Goal: Task Accomplishment & Management: Use online tool/utility

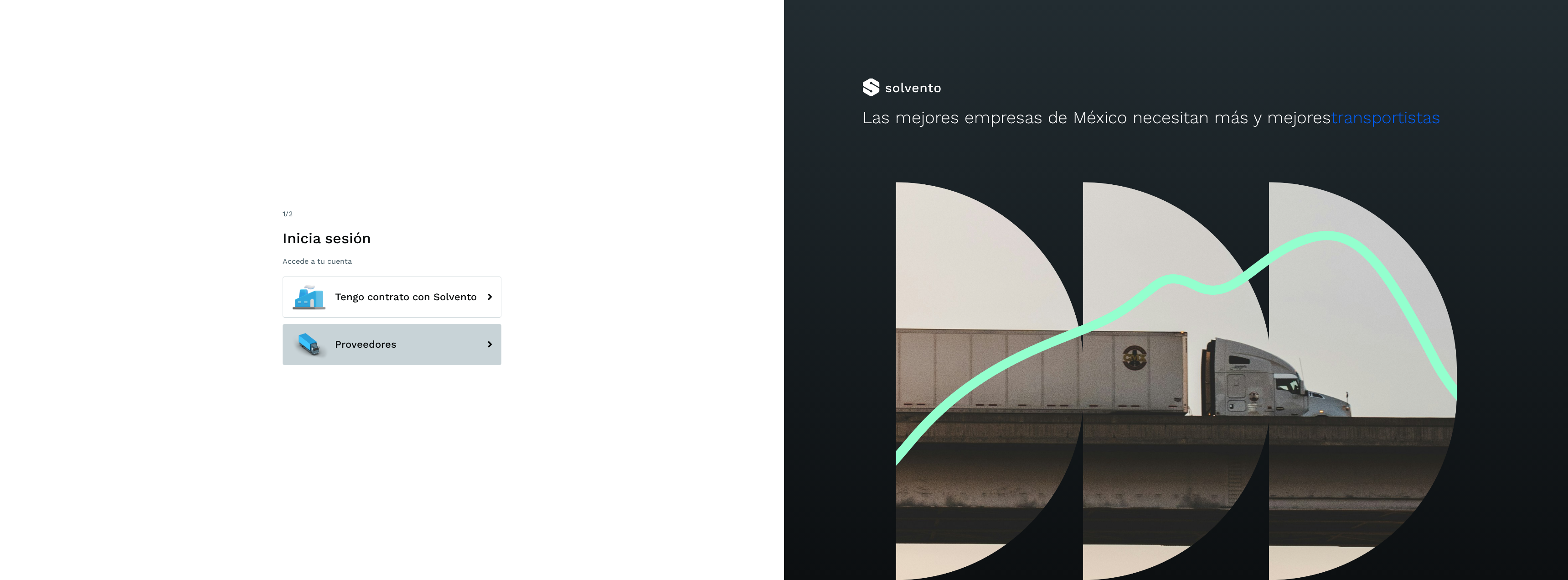
click at [370, 342] on span "Proveedores" at bounding box center [366, 344] width 62 height 11
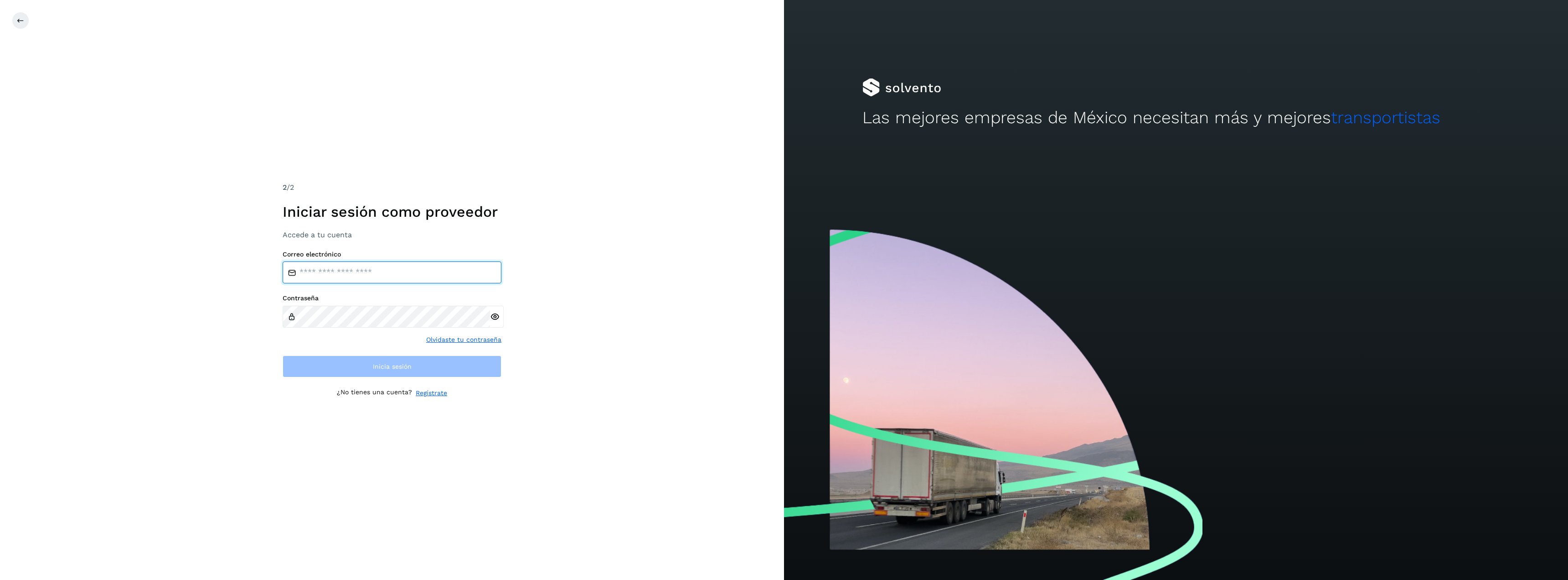
type input "**********"
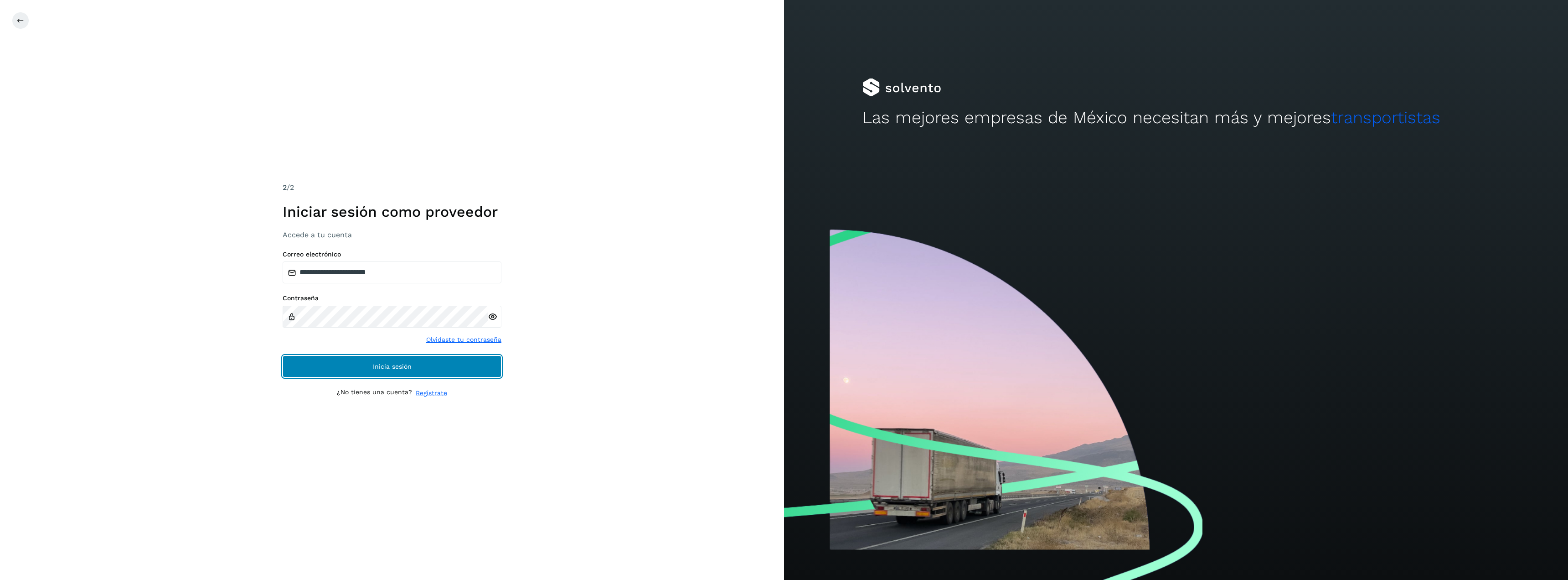
click at [393, 365] on span "Inicia sesión" at bounding box center [392, 366] width 39 height 7
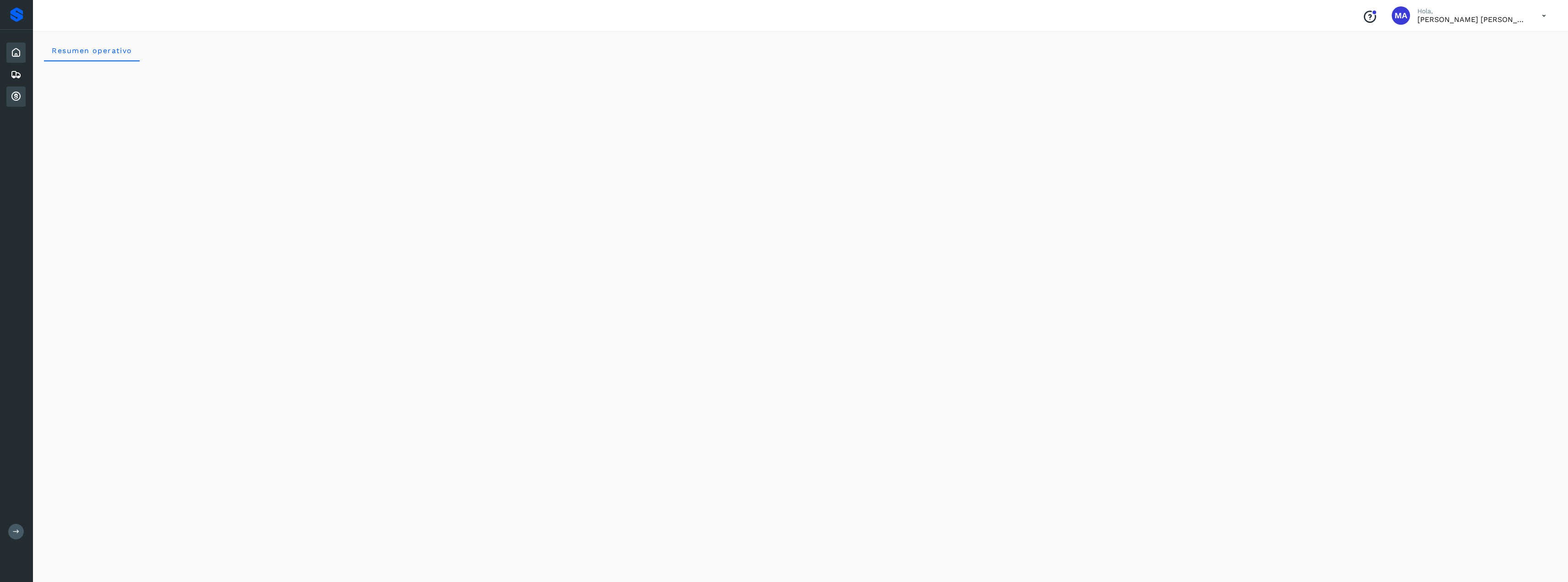
click at [17, 100] on icon at bounding box center [16, 96] width 11 height 11
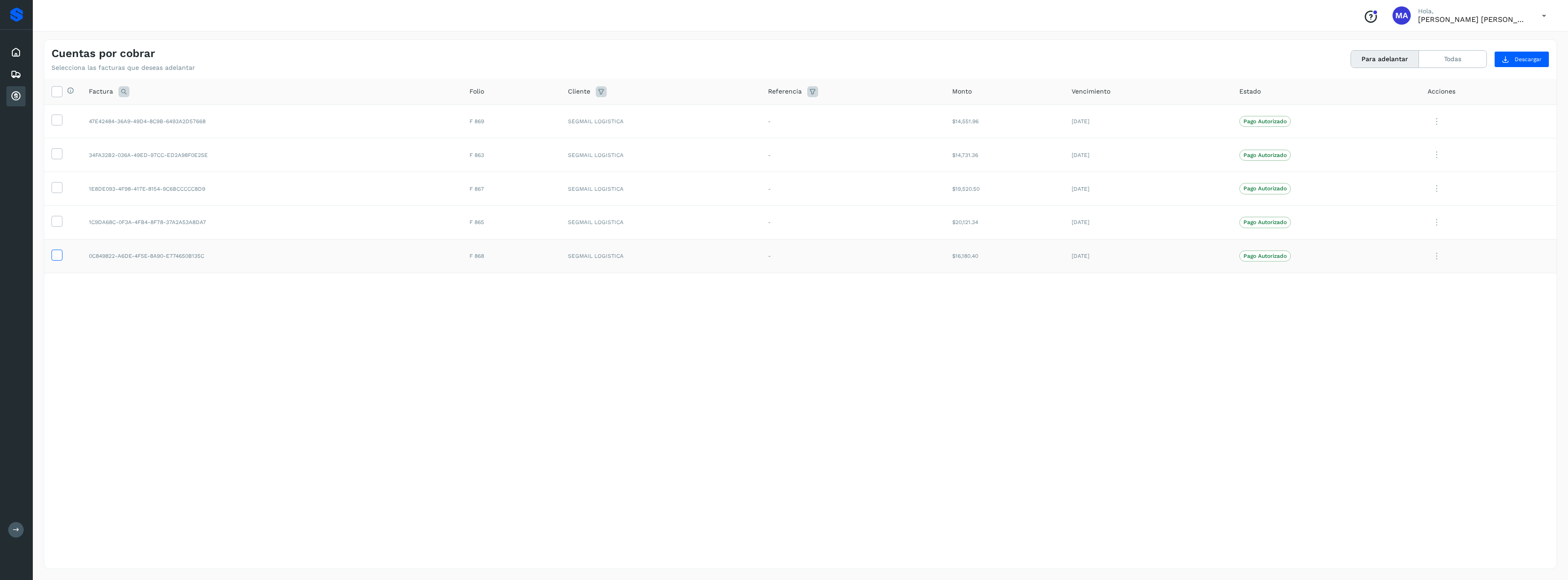
click at [55, 257] on icon at bounding box center [57, 254] width 10 height 10
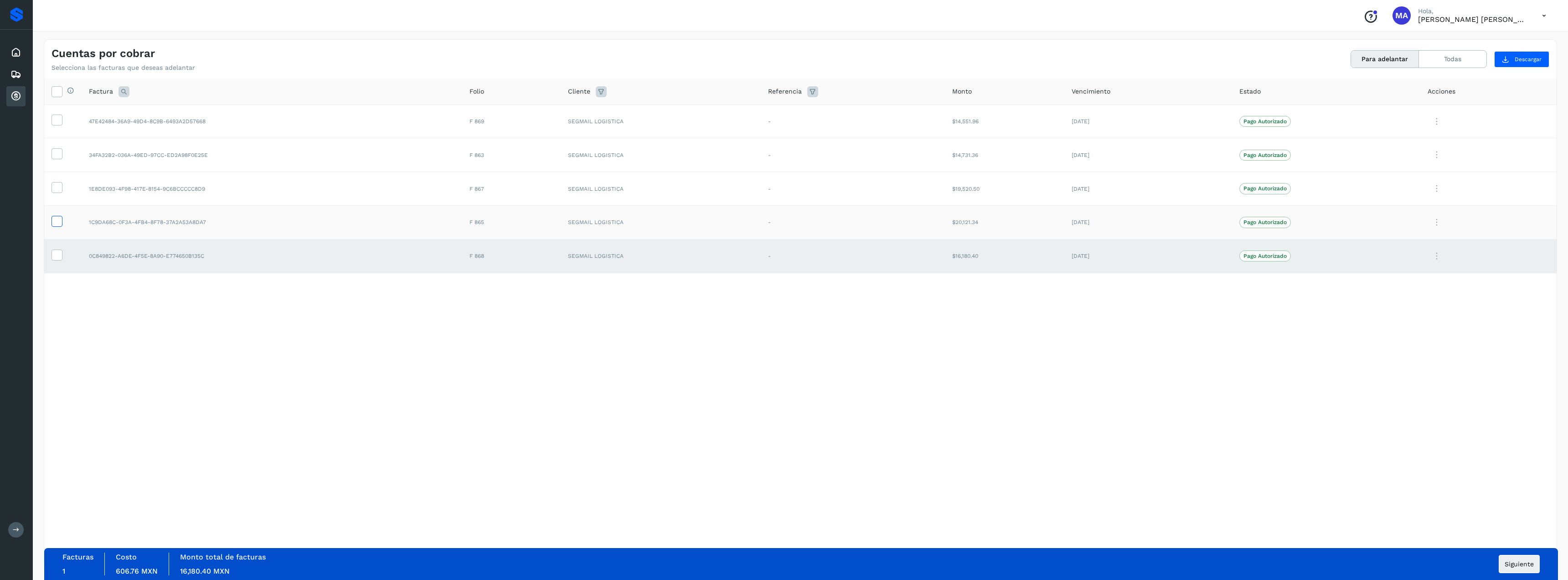
click at [56, 225] on span at bounding box center [57, 223] width 10 height 7
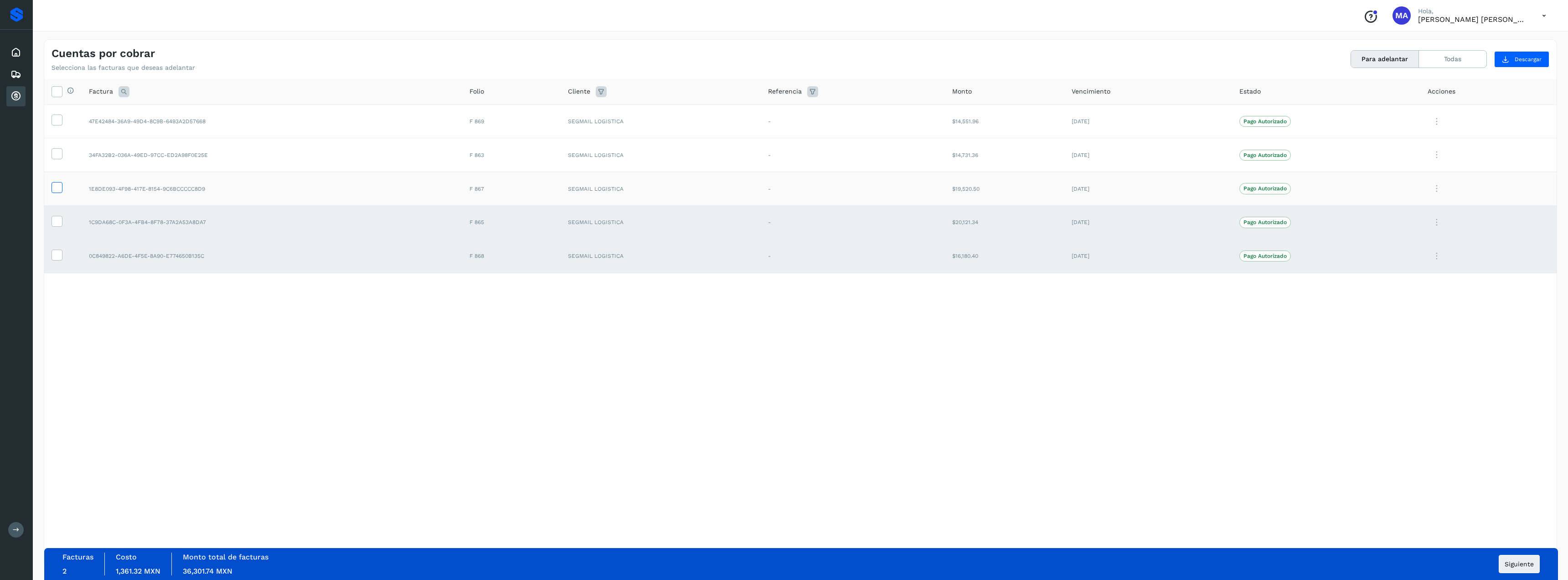
click at [58, 189] on icon at bounding box center [57, 187] width 10 height 10
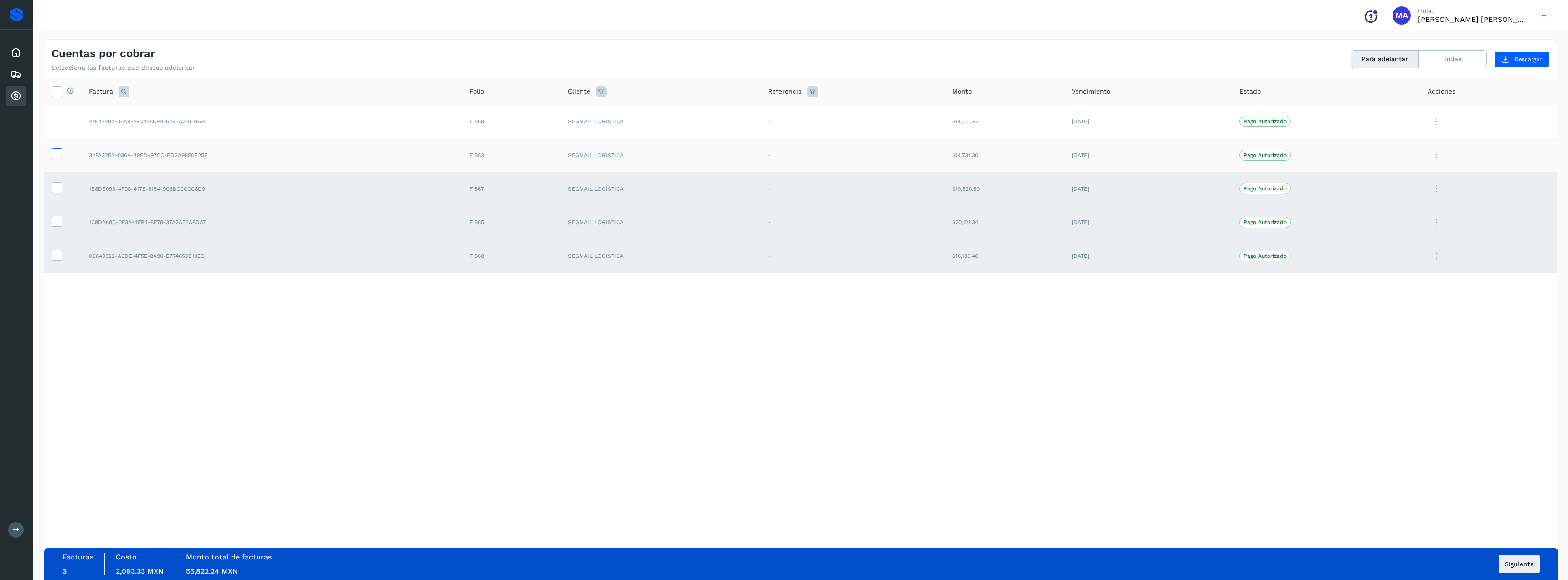
click at [58, 152] on icon at bounding box center [57, 153] width 10 height 10
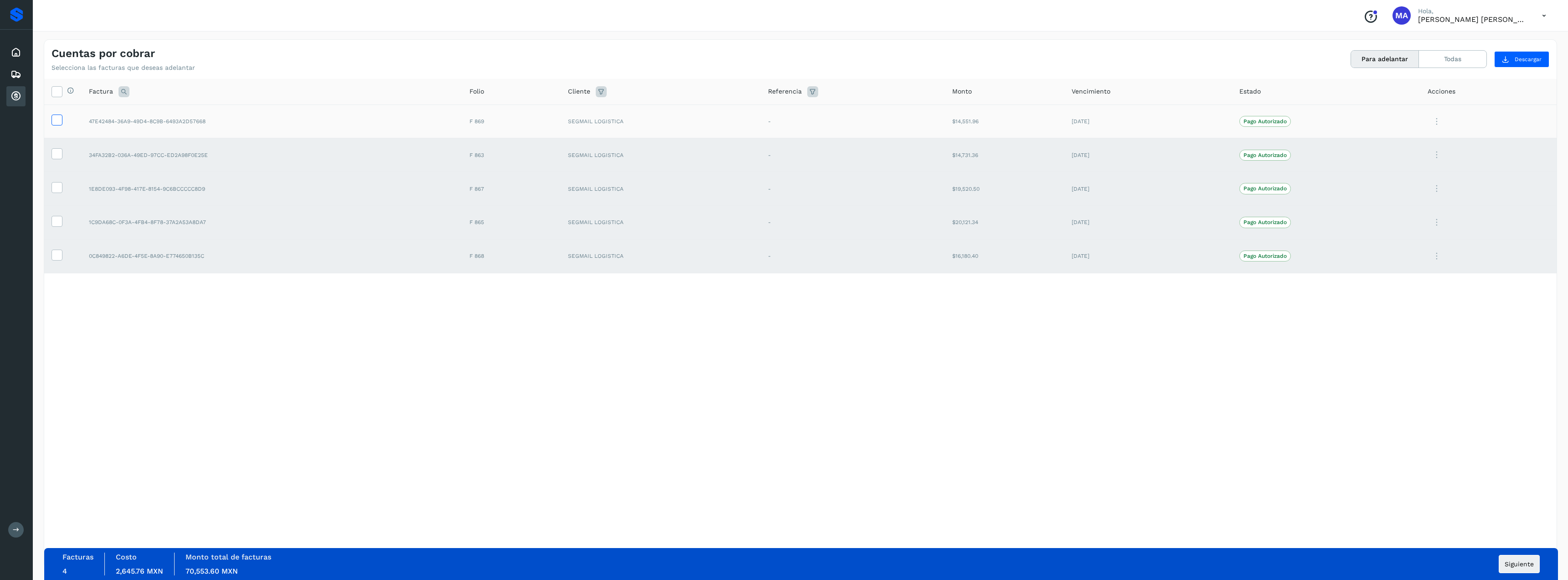
click at [57, 118] on icon at bounding box center [57, 119] width 10 height 10
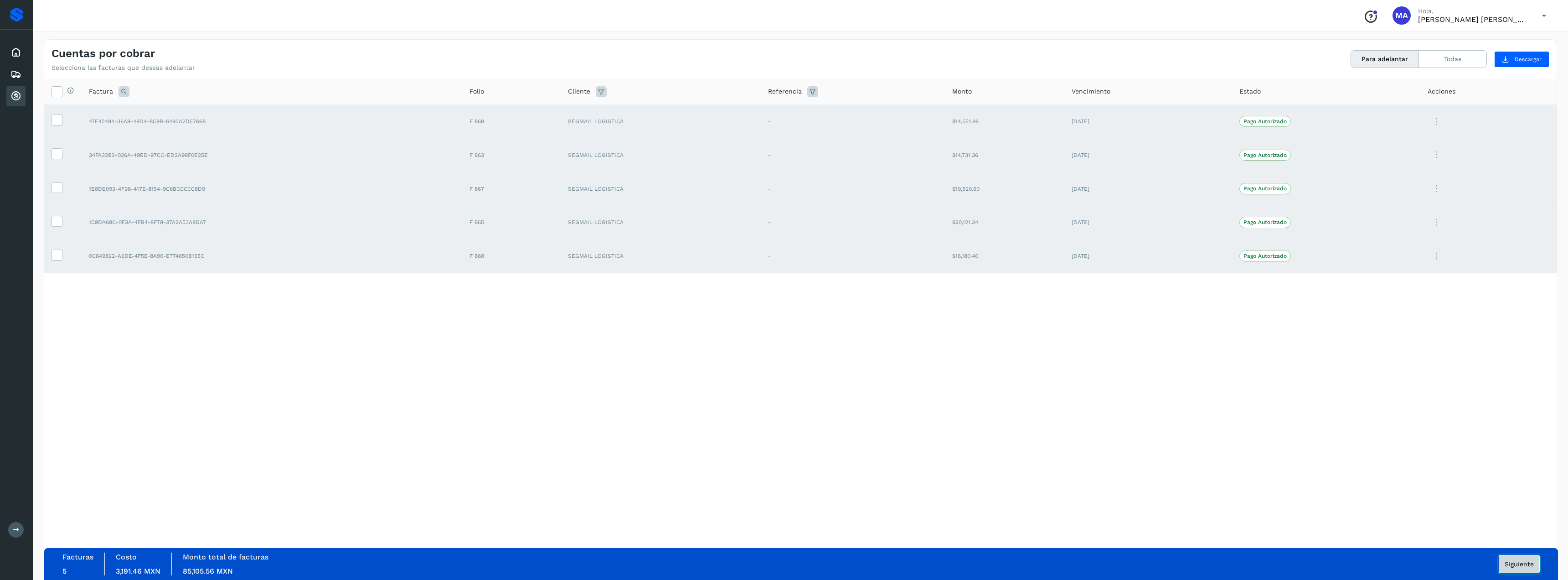
click at [1525, 562] on span "Siguiente" at bounding box center [1519, 564] width 29 height 7
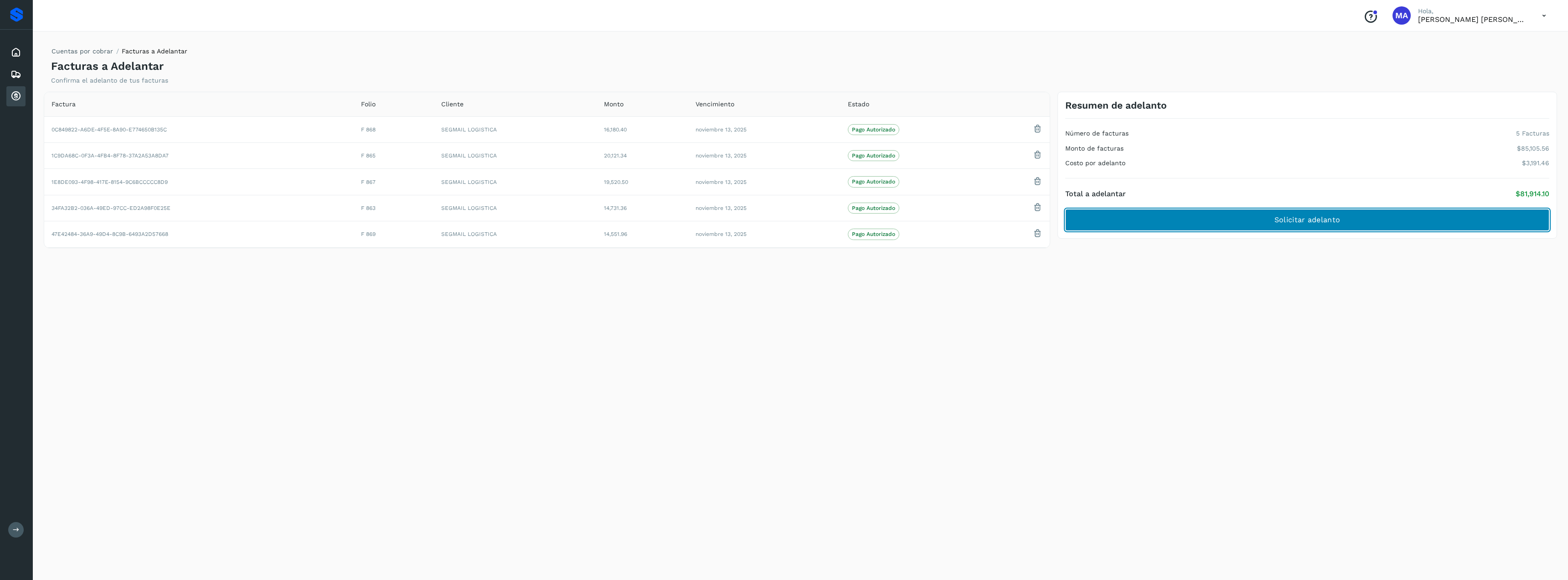
click at [1327, 221] on span "Solicitar adelanto" at bounding box center [1307, 220] width 66 height 10
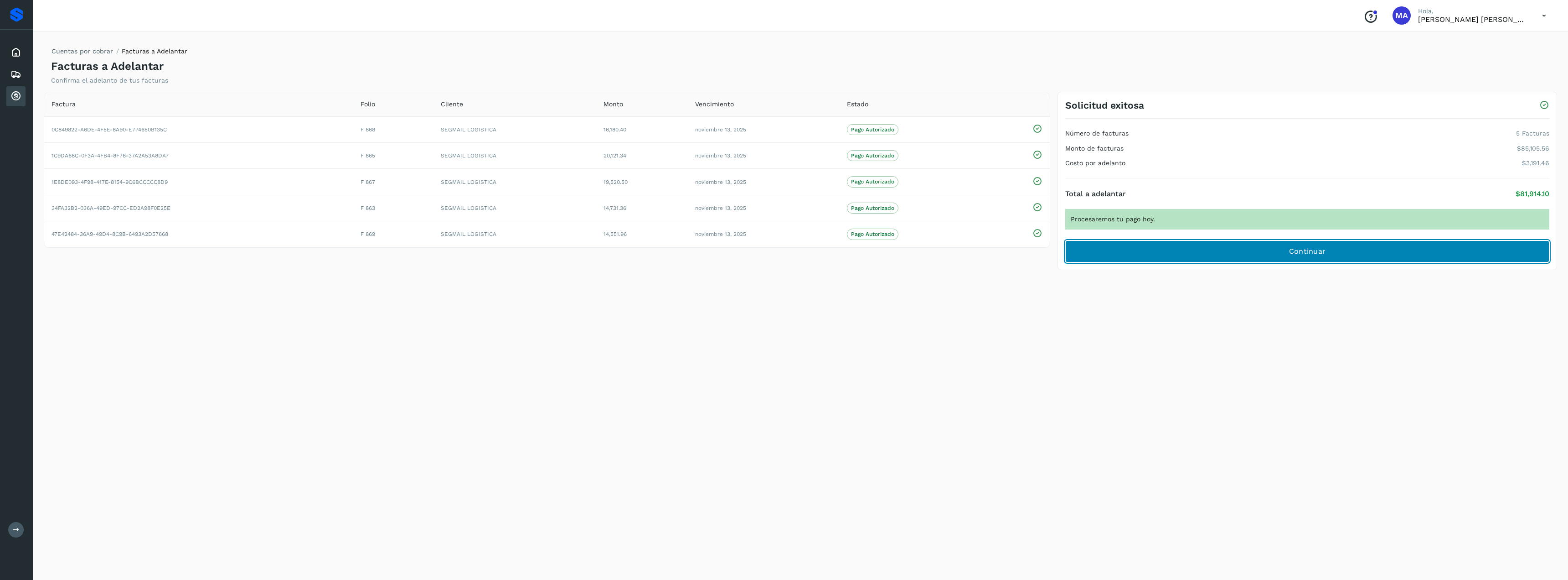
click at [1323, 253] on span "Continuar" at bounding box center [1307, 251] width 37 height 10
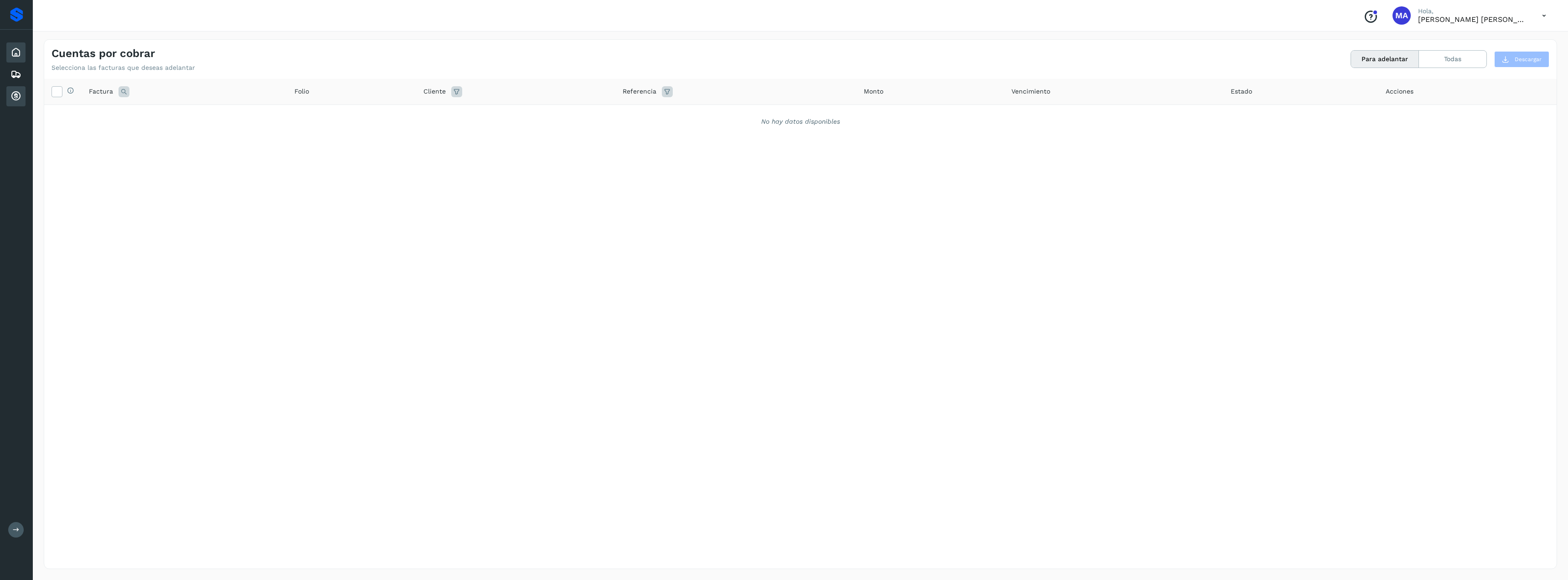
click at [12, 48] on icon at bounding box center [16, 52] width 11 height 11
